Goal: Entertainment & Leisure: Consume media (video, audio)

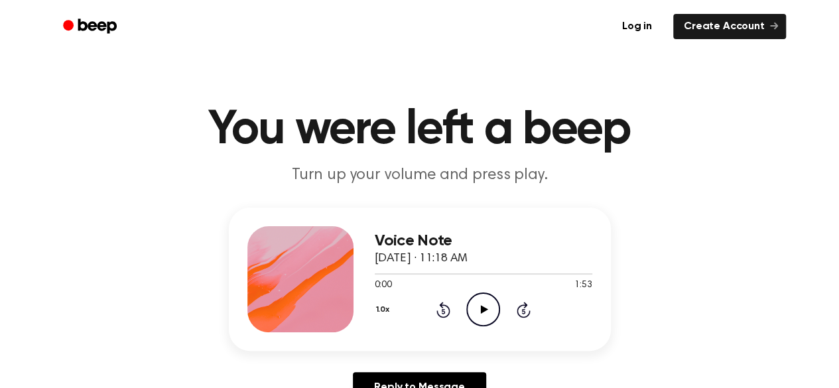
click at [483, 319] on icon "Play Audio" at bounding box center [483, 310] width 34 height 34
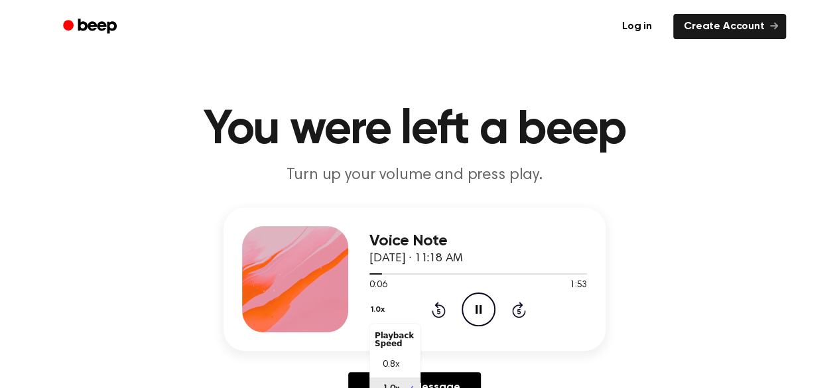
click at [385, 311] on div "1.0x Playback Speed 0.8x 1.0x 1.2x 1.5x 2.0x" at bounding box center [380, 311] width 20 height 21
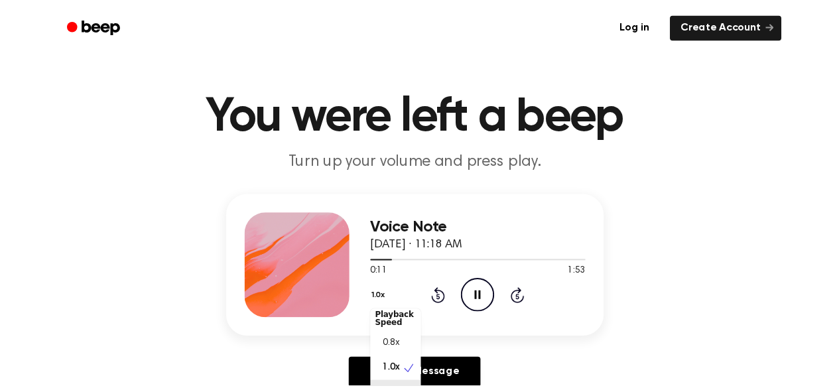
scroll to position [32, 0]
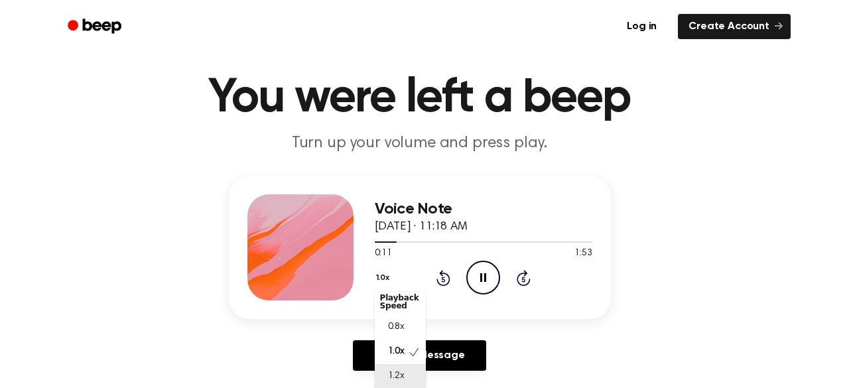
click at [403, 387] on div "1.2x" at bounding box center [400, 376] width 51 height 25
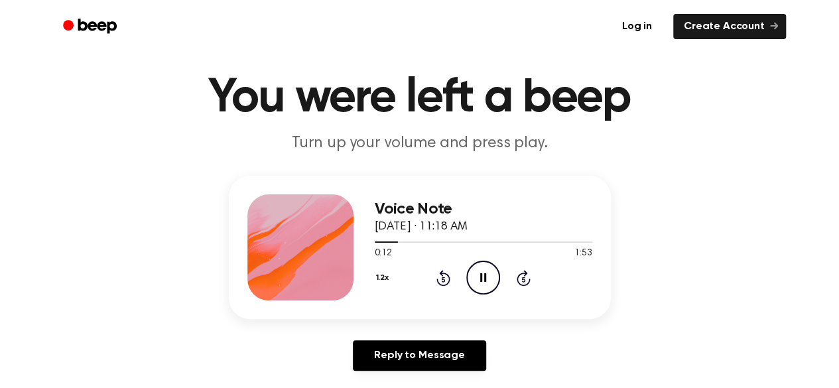
click at [386, 274] on button "1.2x" at bounding box center [384, 278] width 19 height 23
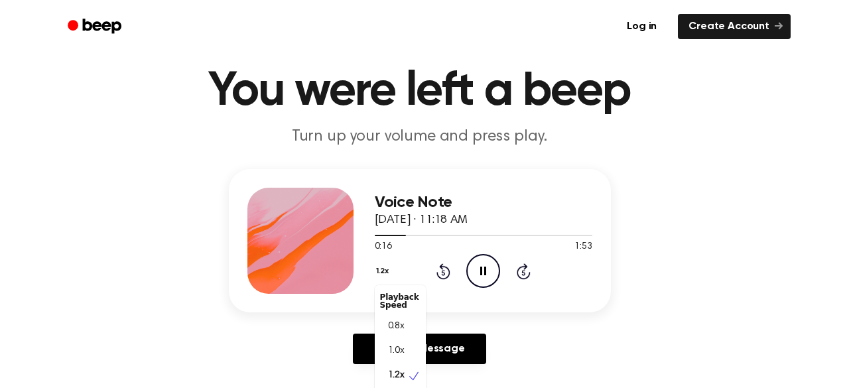
scroll to position [6, 0]
click at [409, 386] on div "1.5x" at bounding box center [400, 394] width 51 height 25
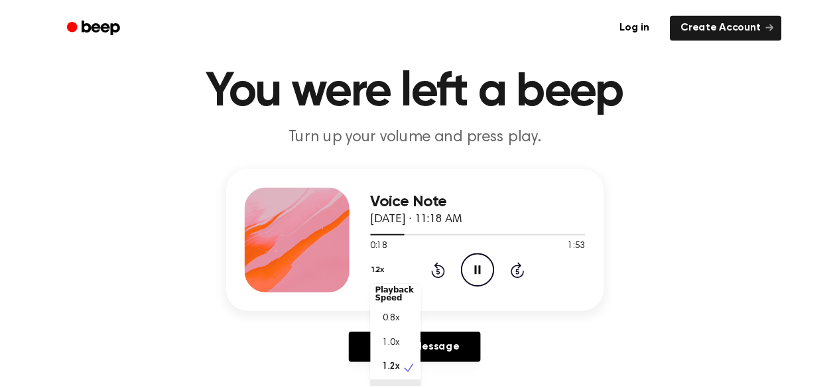
scroll to position [56, 0]
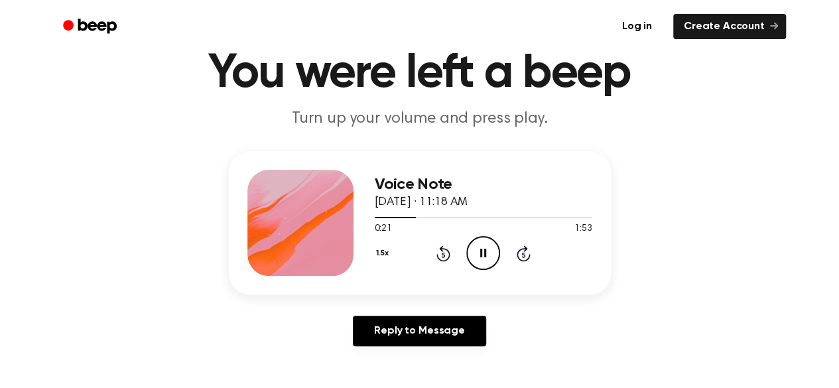
click at [524, 250] on icon at bounding box center [524, 254] width 14 height 16
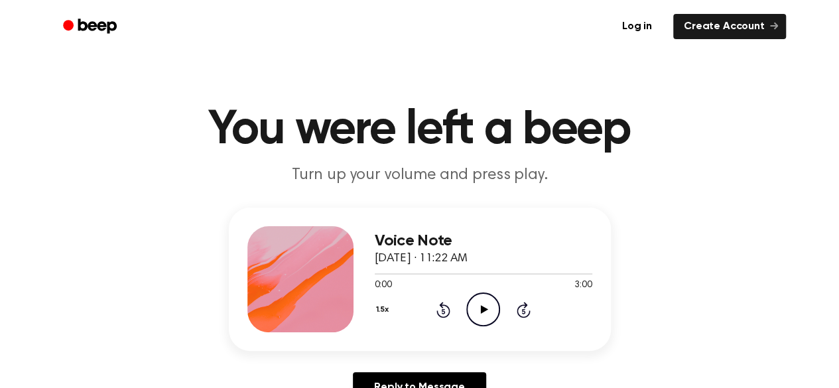
click at [487, 313] on icon "Play Audio" at bounding box center [483, 310] width 34 height 34
click at [483, 309] on icon at bounding box center [484, 309] width 7 height 9
